Goal: Transaction & Acquisition: Purchase product/service

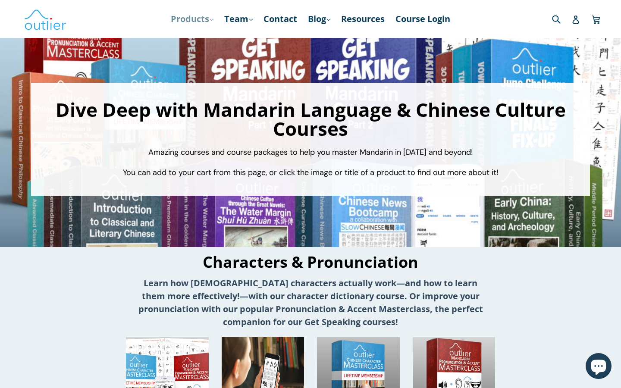
click at [195, 22] on link "Products .cls-1{fill:#231f20} expand" at bounding box center [192, 19] width 51 height 16
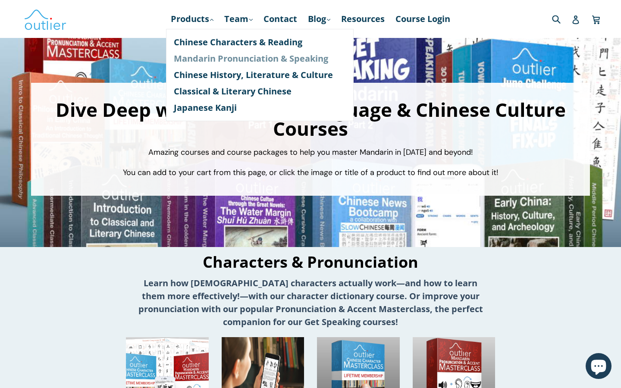
click at [207, 58] on link "Mandarin Pronunciation & Speaking" at bounding box center [260, 58] width 172 height 16
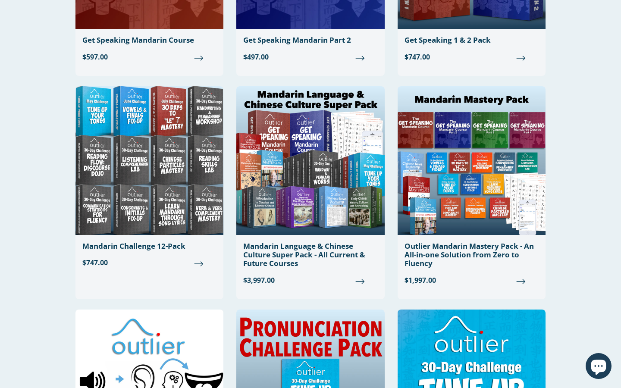
scroll to position [425, 0]
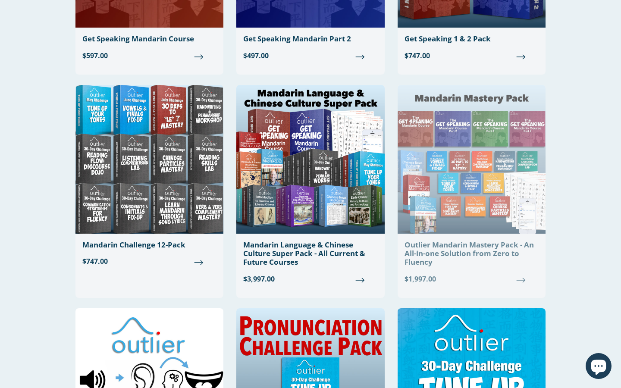
click at [423, 224] on img at bounding box center [472, 159] width 148 height 149
